Goal: Transaction & Acquisition: Purchase product/service

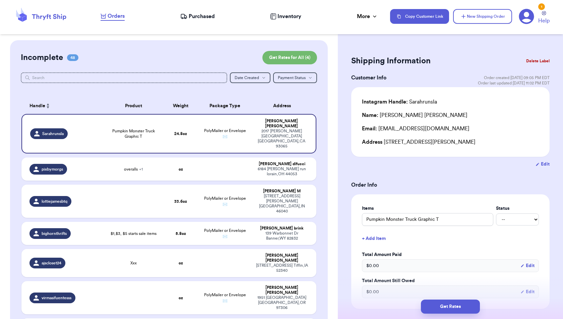
scroll to position [1279, 0]
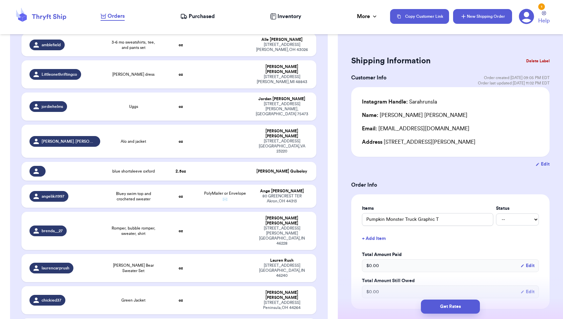
click at [475, 16] on button "New Shipping Order" at bounding box center [482, 16] width 59 height 15
type input "0"
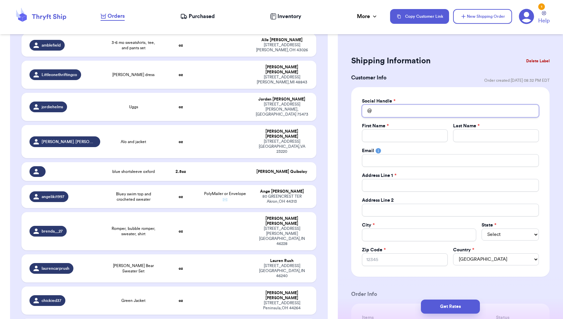
click at [447, 115] on input "Total Amount Paid" at bounding box center [450, 111] width 177 height 13
type input "a"
type input "ag"
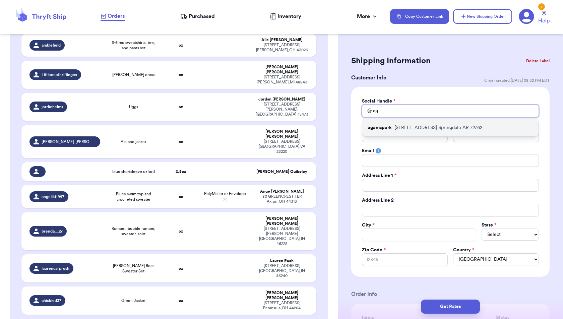
type input "ag"
click at [458, 129] on p "[STREET_ADDRESS]" at bounding box center [438, 127] width 88 height 7
type input "agamspark"
type input "[PERSON_NAME]"
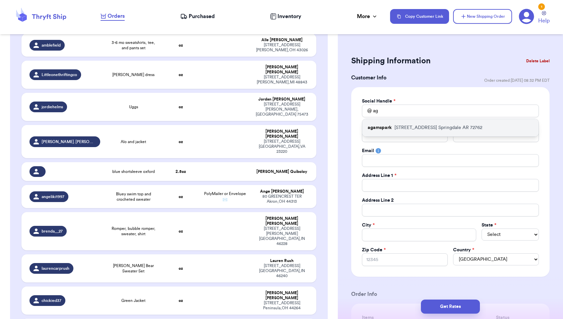
type input "[EMAIL_ADDRESS][DOMAIN_NAME]"
type input "[STREET_ADDRESS]"
type input "Springdale"
select select "AR"
type input "72762"
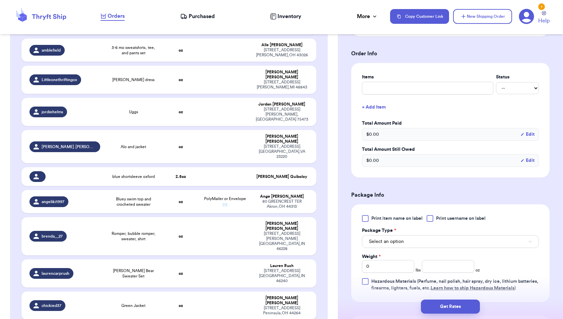
scroll to position [233, 0]
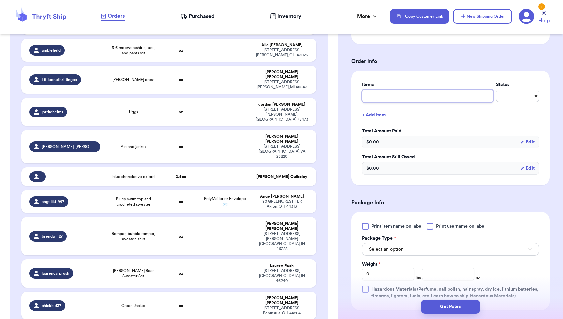
click at [431, 90] on input "text" at bounding box center [427, 95] width 131 height 13
type input "s"
type input "sa"
type input "sas"
type input "sase"
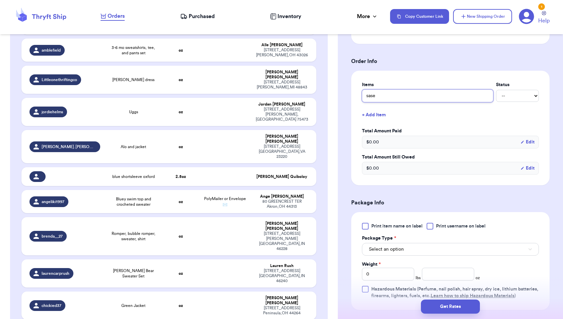
type input "sas"
type input "sasa"
type input "sasam"
type input "sasame"
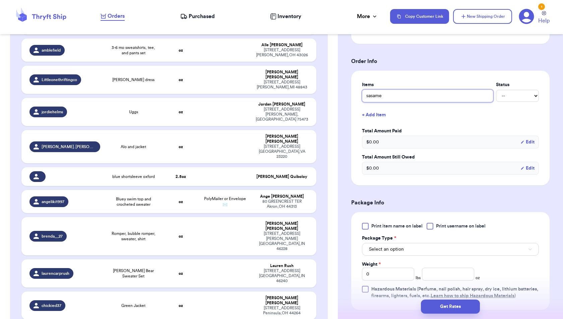
type input "sasame s"
type input "sasame st"
type input "sasame str"
type input "sasame stre"
type input "sasame stree"
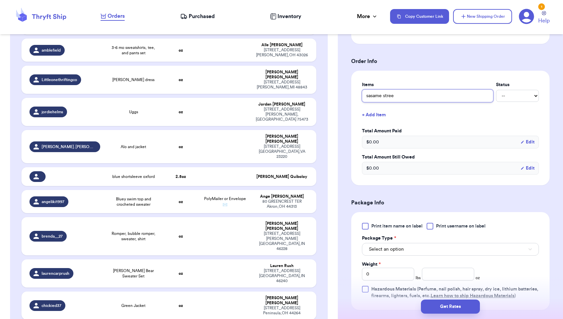
type input "[GEOGRAPHIC_DATA]"
type input "sasame street c"
type input "sasame street cr"
type input "sasame street cre"
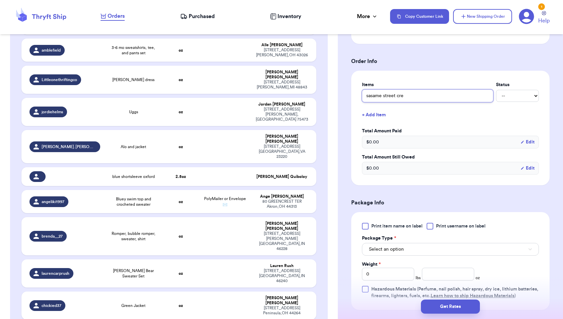
type input "sasame street crew"
click at [376, 93] on input "sasame street crew" at bounding box center [427, 95] width 131 height 13
drag, startPoint x: 382, startPoint y: 94, endPoint x: 365, endPoint y: 92, distance: 17.5
click at [365, 92] on input "sasame street crew" at bounding box center [427, 95] width 131 height 13
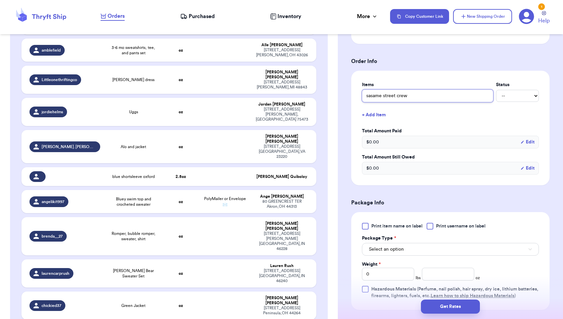
type input "sesame street crew"
click at [458, 128] on label "Total Amount Paid" at bounding box center [450, 131] width 177 height 7
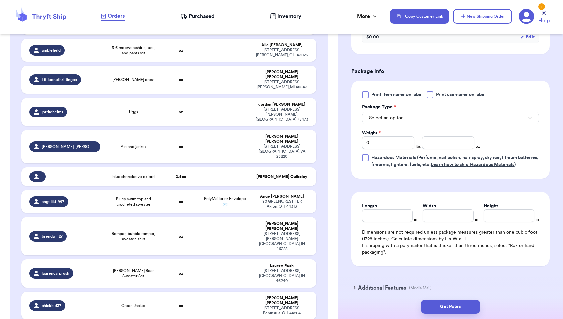
scroll to position [396, 0]
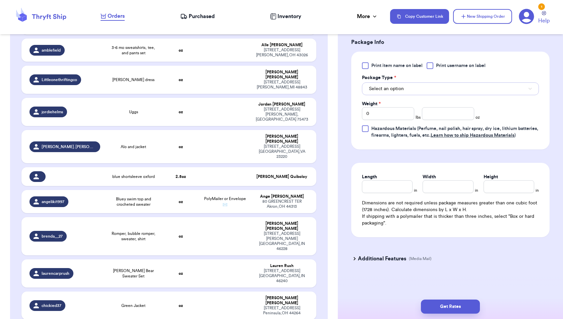
click at [448, 82] on button "Select an option" at bounding box center [450, 88] width 177 height 13
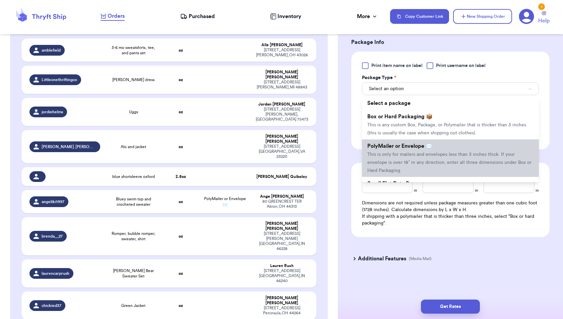
click at [433, 155] on span "This is only for mailers and envelopes less than 3 inches thick. If your envelo…" at bounding box center [449, 162] width 164 height 21
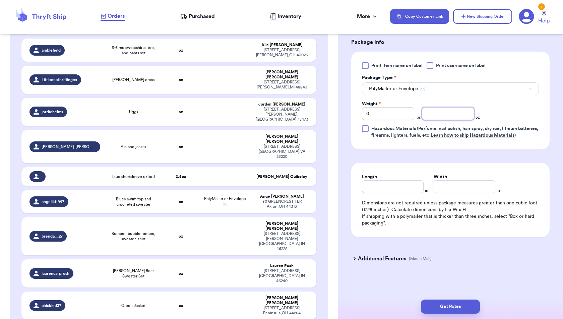
click at [457, 109] on input "number" at bounding box center [448, 113] width 52 height 13
type input "3.8"
click at [492, 168] on div "Length in Width in Dimensions are not required unless package measures greater …" at bounding box center [450, 200] width 198 height 74
click at [465, 304] on button "Get Rates" at bounding box center [450, 307] width 59 height 14
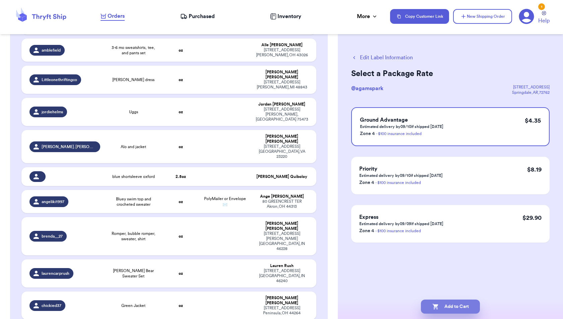
click at [441, 308] on button "Add to Cart" at bounding box center [450, 307] width 59 height 14
checkbox input "true"
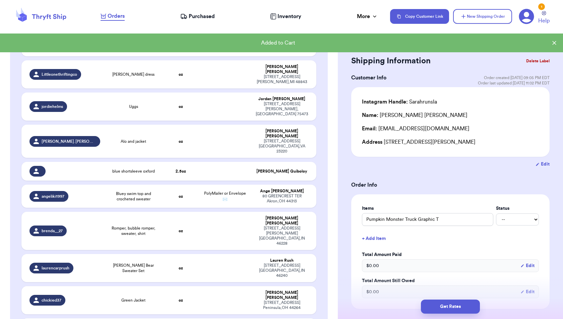
scroll to position [1302, 0]
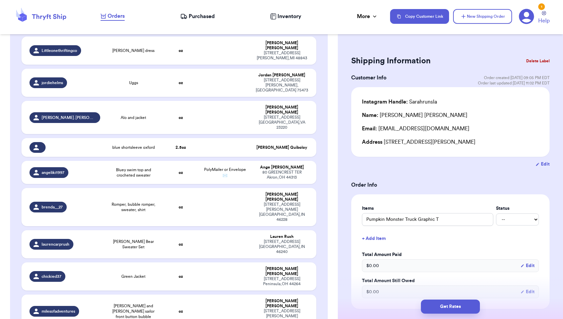
checkbox input "false"
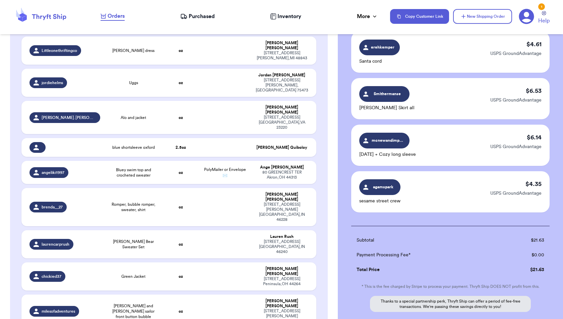
scroll to position [115, 0]
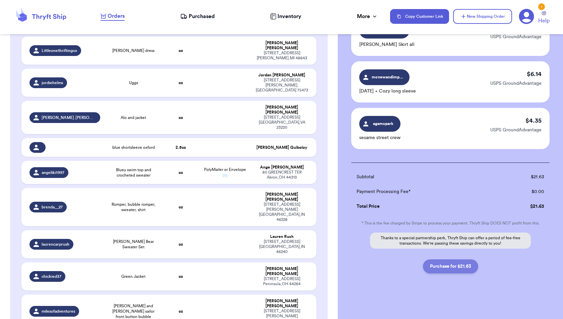
click at [457, 268] on button "Purchase for $21.63" at bounding box center [450, 266] width 55 height 14
checkbox input "false"
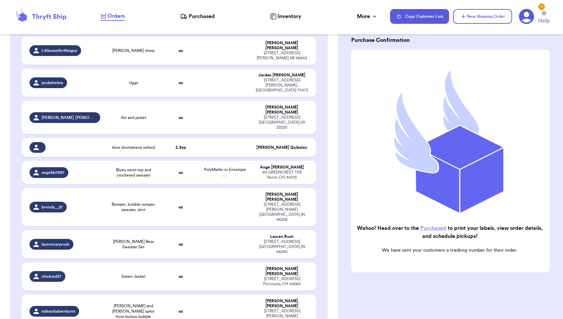
scroll to position [1205, 0]
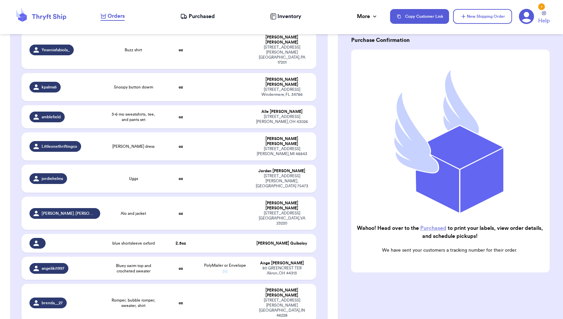
click at [200, 18] on span "Purchased" at bounding box center [202, 16] width 26 height 8
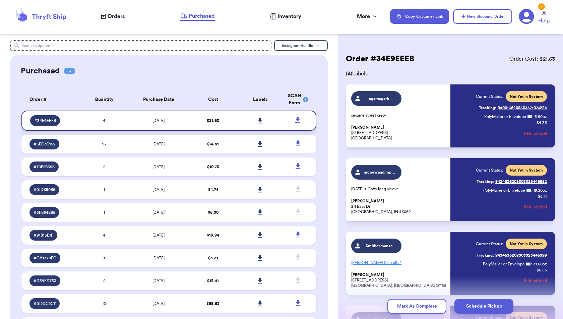
click at [262, 122] on icon at bounding box center [260, 121] width 5 height 6
